Goal: Information Seeking & Learning: Learn about a topic

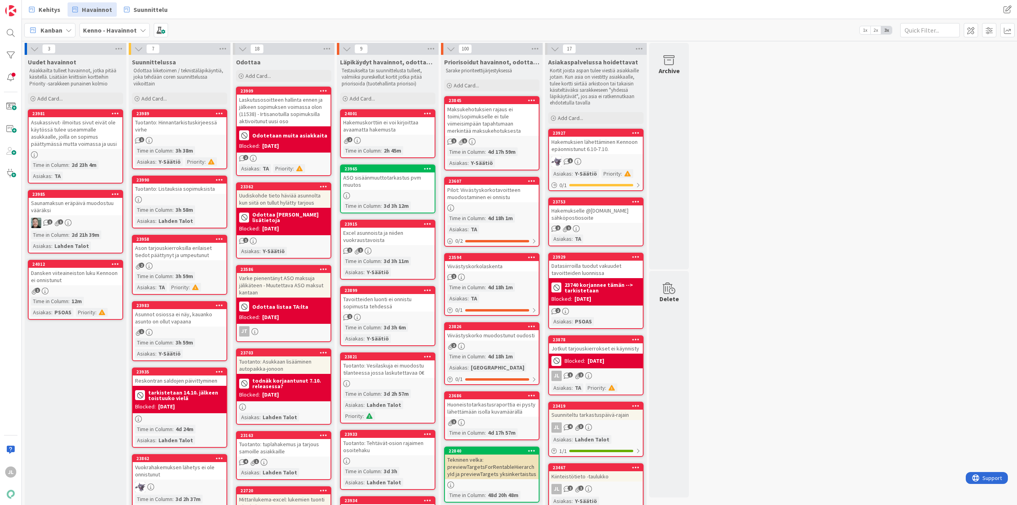
click at [74, 283] on div "Dansken viiteaineiston luku Kennoon ei onnistunut" at bounding box center [76, 276] width 94 height 17
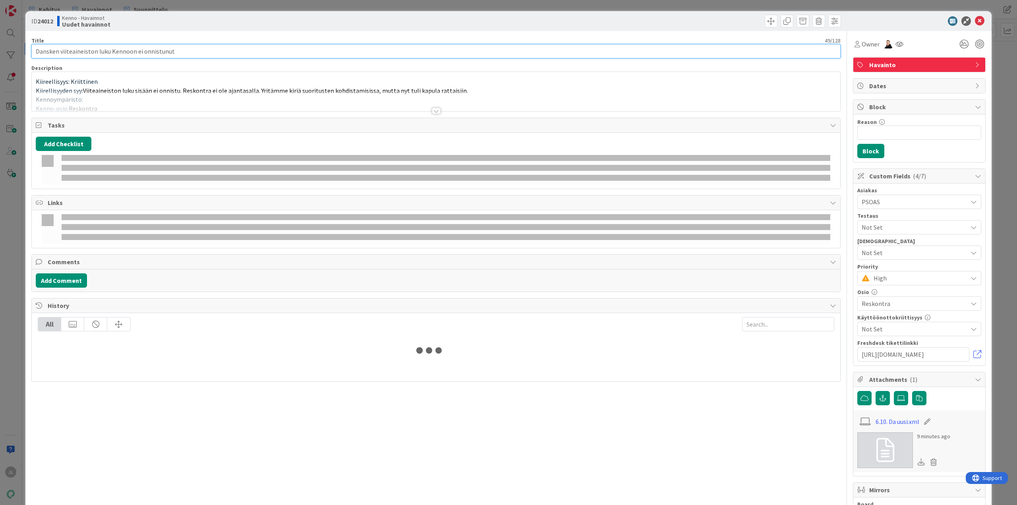
click at [262, 55] on input "Dansken viiteaineiston luku Kennoon ei onnistunut" at bounding box center [435, 51] width 809 height 14
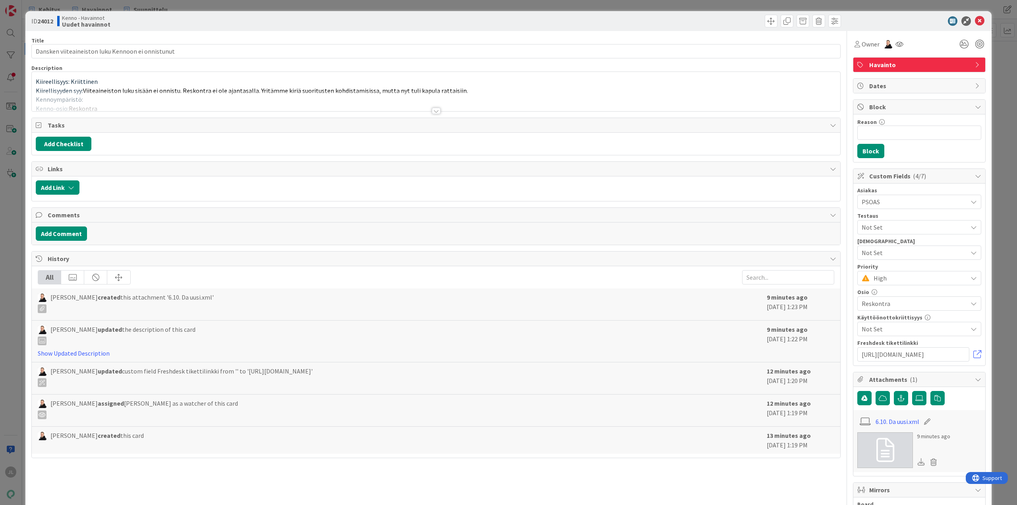
click at [334, 89] on span "Viiteaineiston luku sisään ei onnistu. Reskontra ei ole ajantasalla. Yritämme k…" at bounding box center [275, 91] width 385 height 8
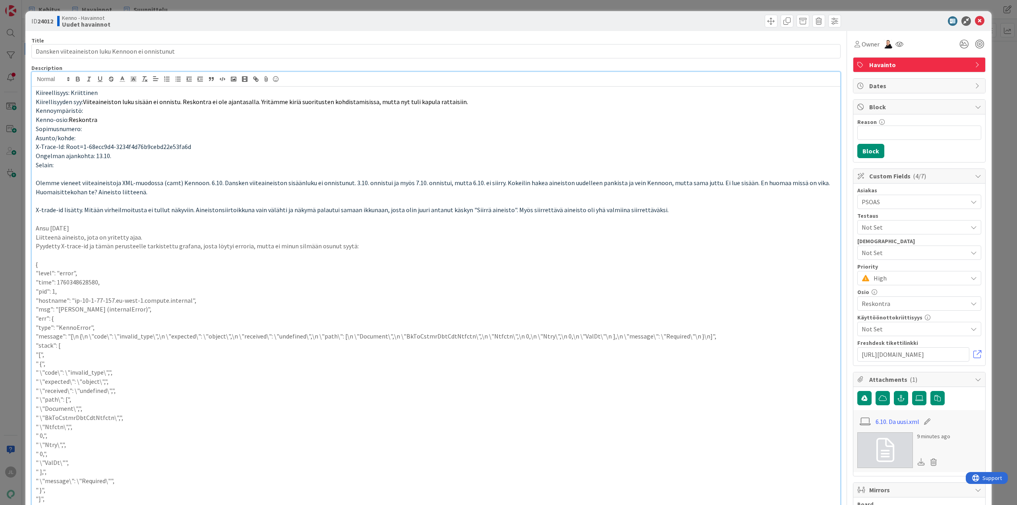
click at [555, 103] on p "Kiirellisyyden syy: Viiteaineiston luku sisään ei onnistu. Reskontra ei ole aja…" at bounding box center [436, 101] width 800 height 9
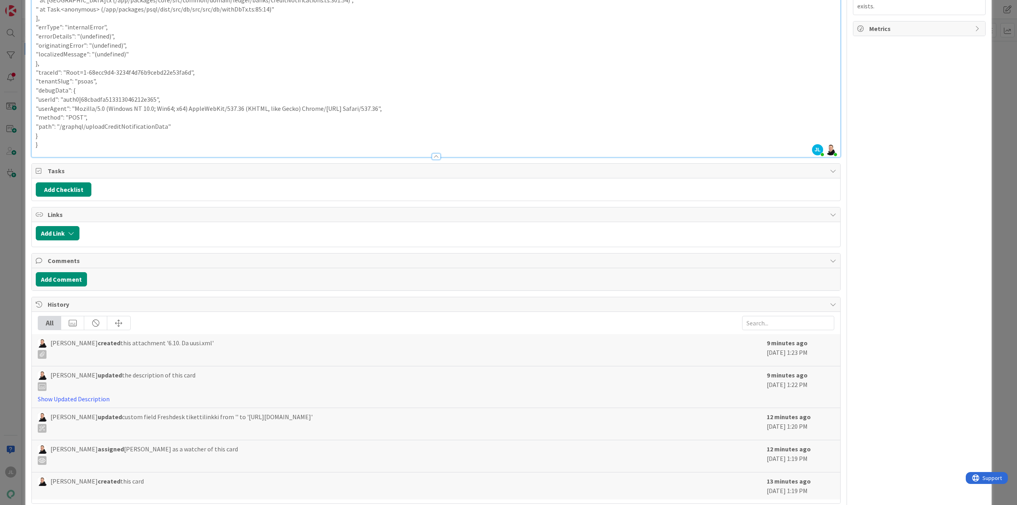
scroll to position [560, 0]
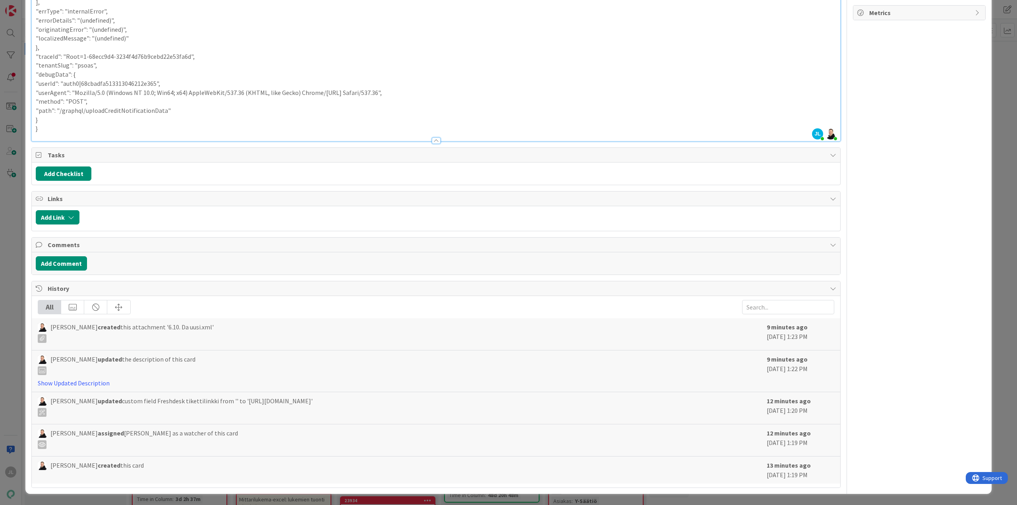
click at [4, 107] on div "ID 24012 Kenno - Havainnot Uudet havainnot Title 49 / 128 Dansken viiteaineisto…" at bounding box center [508, 252] width 1017 height 505
